Goal: Task Accomplishment & Management: Use online tool/utility

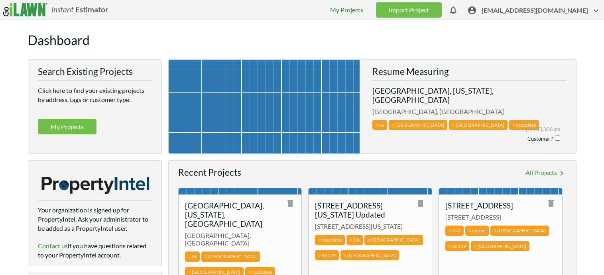
click at [363, 11] on link "My Projects" at bounding box center [346, 10] width 33 height 8
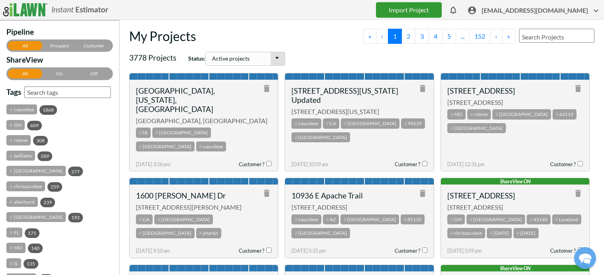
click at [436, 6] on link "Import Project" at bounding box center [409, 10] width 66 height 16
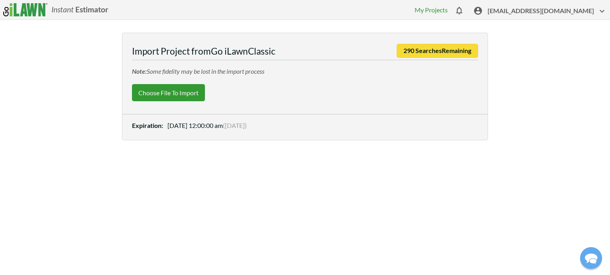
click at [169, 96] on label "Choose File to Import" at bounding box center [168, 92] width 73 height 17
click at [0, 0] on input "Choose File to Import" at bounding box center [0, 0] width 0 height 0
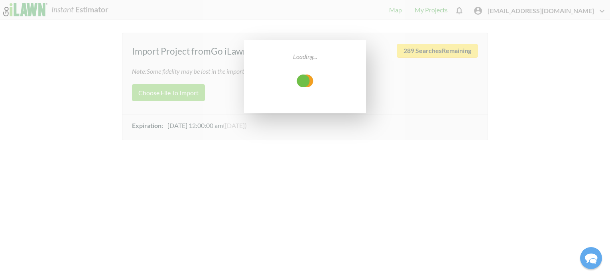
select select "low"
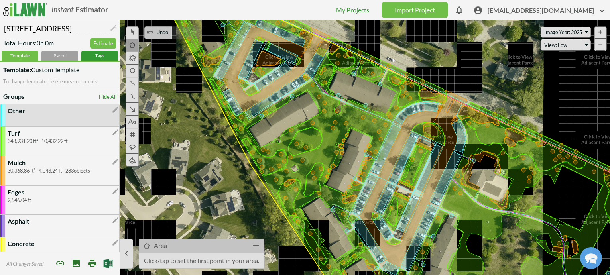
click at [97, 55] on div "Tags" at bounding box center [99, 56] width 37 height 10
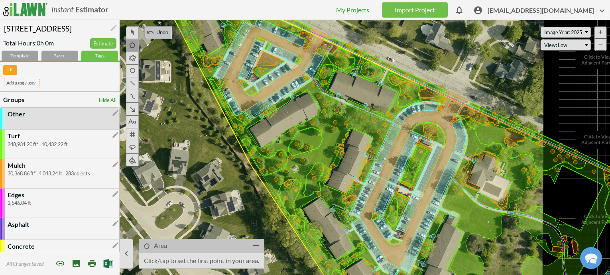
click at [20, 79] on input "text" at bounding box center [22, 83] width 36 height 10
type input "Thefairways"
click at [532, 12] on span "[EMAIL_ADDRESS][DOMAIN_NAME]" at bounding box center [546, 12] width 119 height 12
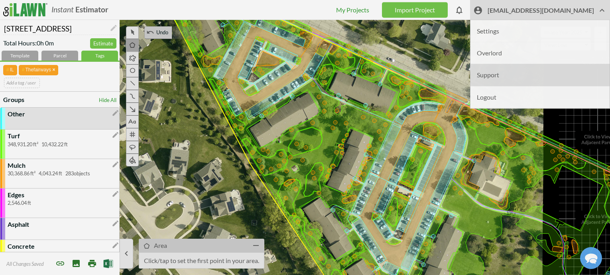
click at [521, 75] on li "Support" at bounding box center [539, 75] width 139 height 22
